Goal: Browse casually

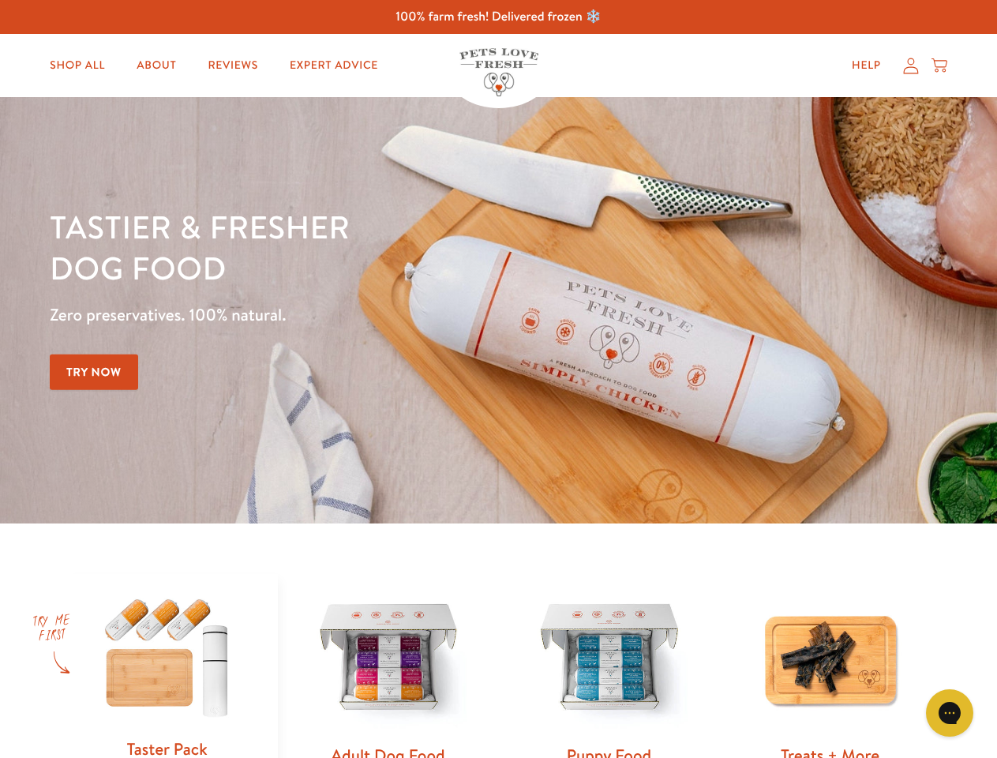
click at [498, 379] on div "Tastier & fresher dog food Zero preservatives. 100% natural. Try Now" at bounding box center [349, 310] width 598 height 208
click at [950, 713] on icon "Gorgias live chat" at bounding box center [949, 712] width 15 height 15
